Goal: Information Seeking & Learning: Learn about a topic

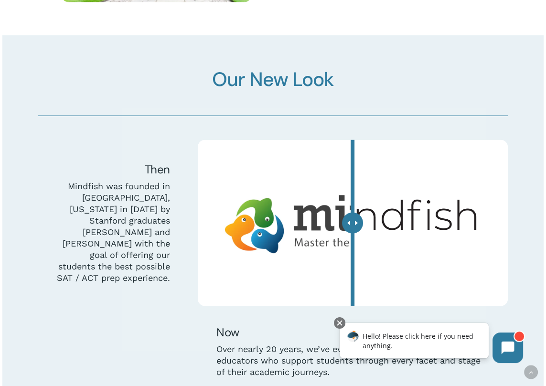
scroll to position [2339, 0]
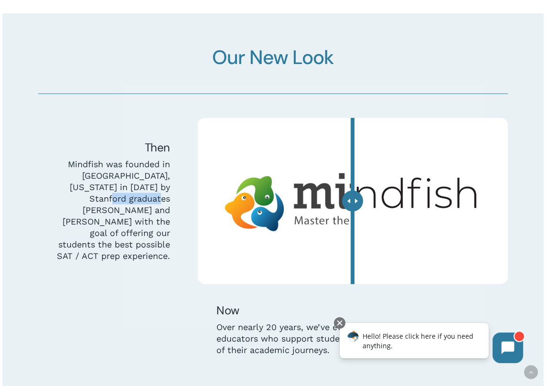
drag, startPoint x: 105, startPoint y: 207, endPoint x: 158, endPoint y: 197, distance: 54.0
click at [158, 197] on p "Mindfish was founded in [GEOGRAPHIC_DATA], [US_STATE] in [DATE] by Stanford gra…" at bounding box center [113, 210] width 113 height 103
copy p "[PERSON_NAME]"
drag, startPoint x: 127, startPoint y: 207, endPoint x: 169, endPoint y: 211, distance: 42.6
click at [169, 211] on div "Then Mindfish was founded in Boulder, Colorado in 2006 by Stanford graduates Bi…" at bounding box center [113, 201] width 150 height 167
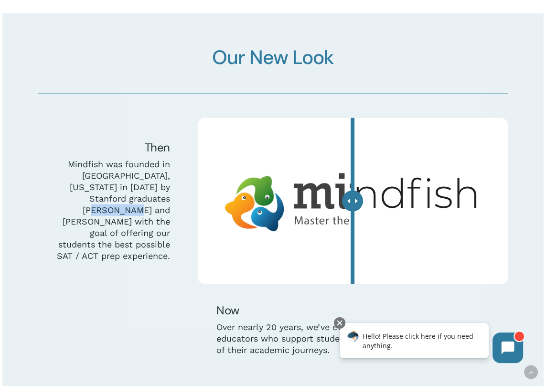
copy p "Ryan Krug"
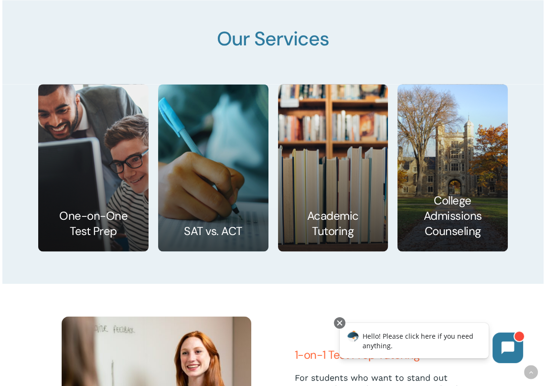
scroll to position [1385, 0]
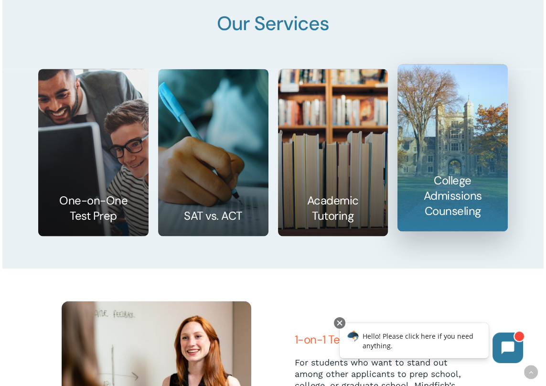
click at [446, 183] on link at bounding box center [452, 147] width 109 height 166
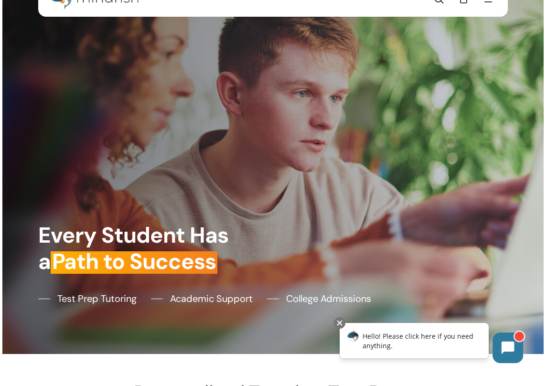
scroll to position [0, 0]
